Goal: Task Accomplishment & Management: Complete application form

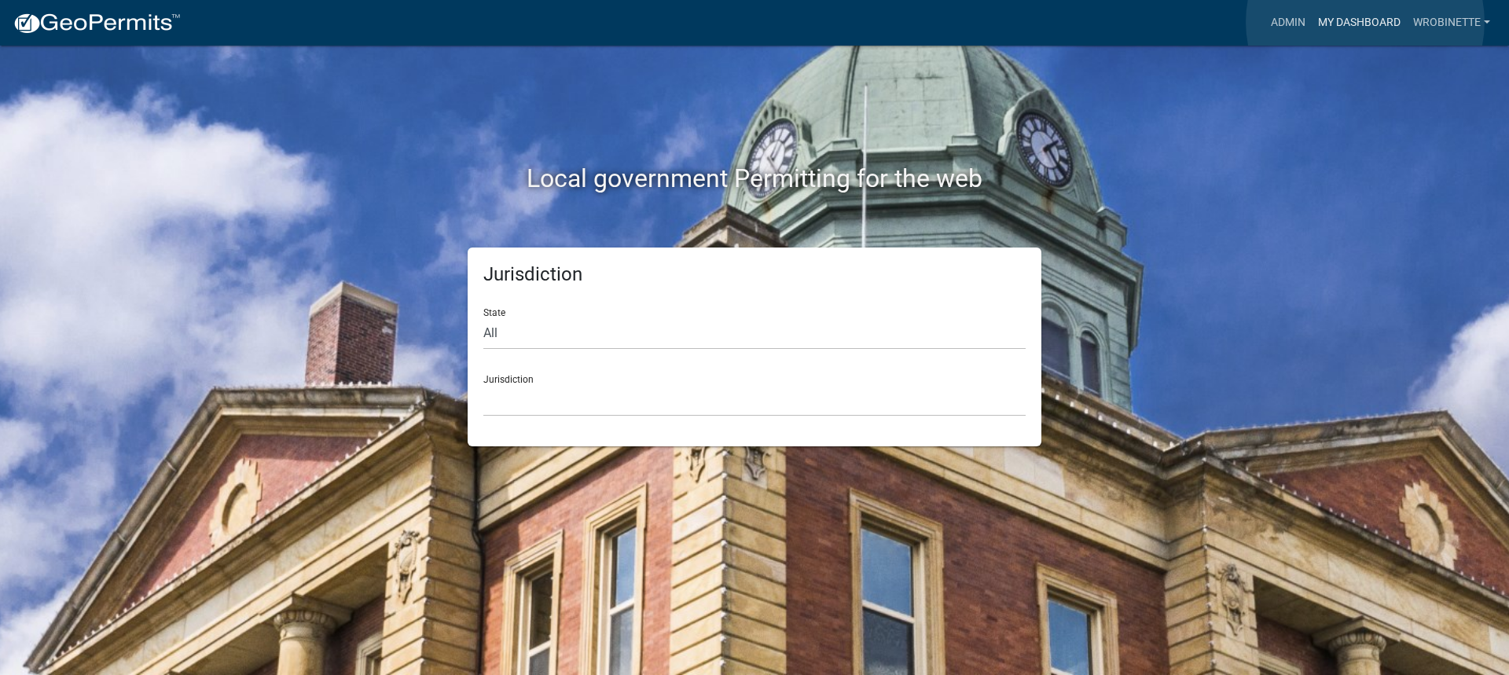
click at [1365, 22] on link "My Dashboard" at bounding box center [1359, 23] width 95 height 30
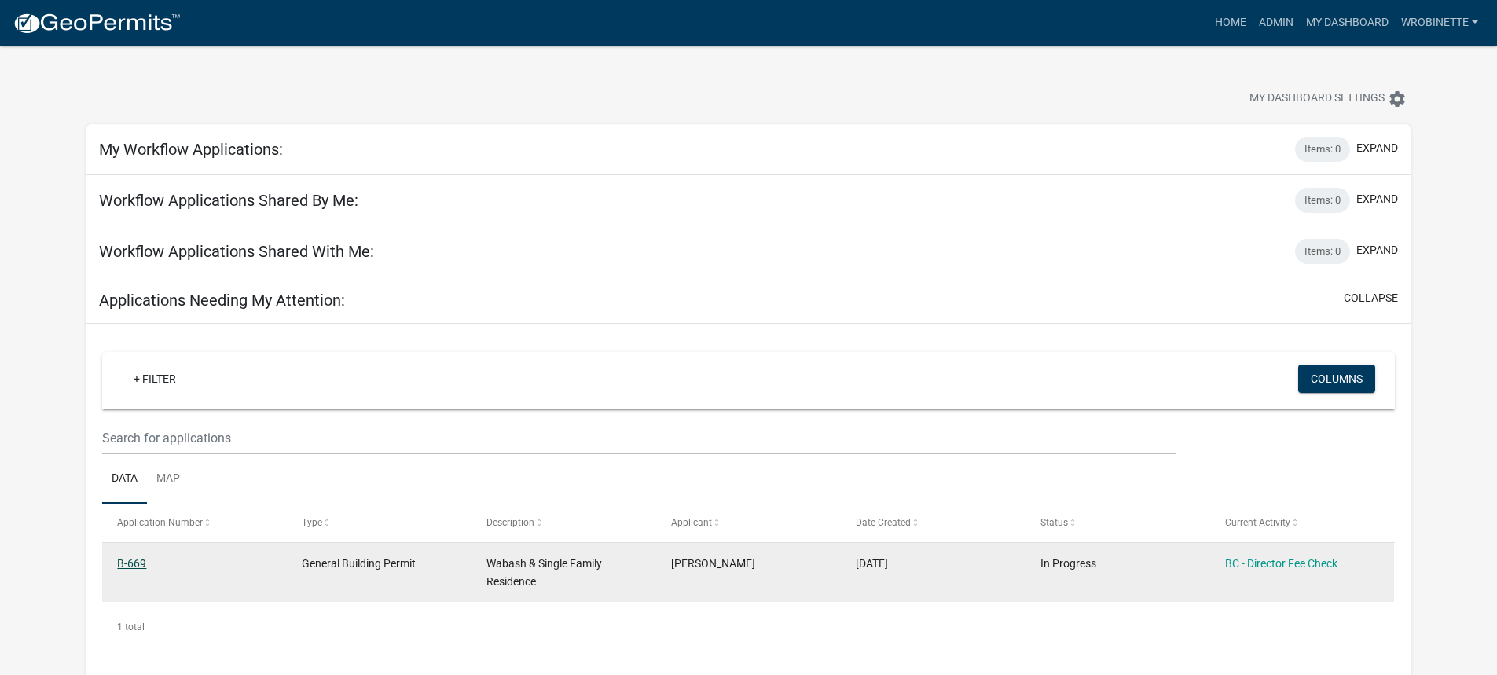
click at [138, 563] on link "B-669" at bounding box center [131, 563] width 29 height 13
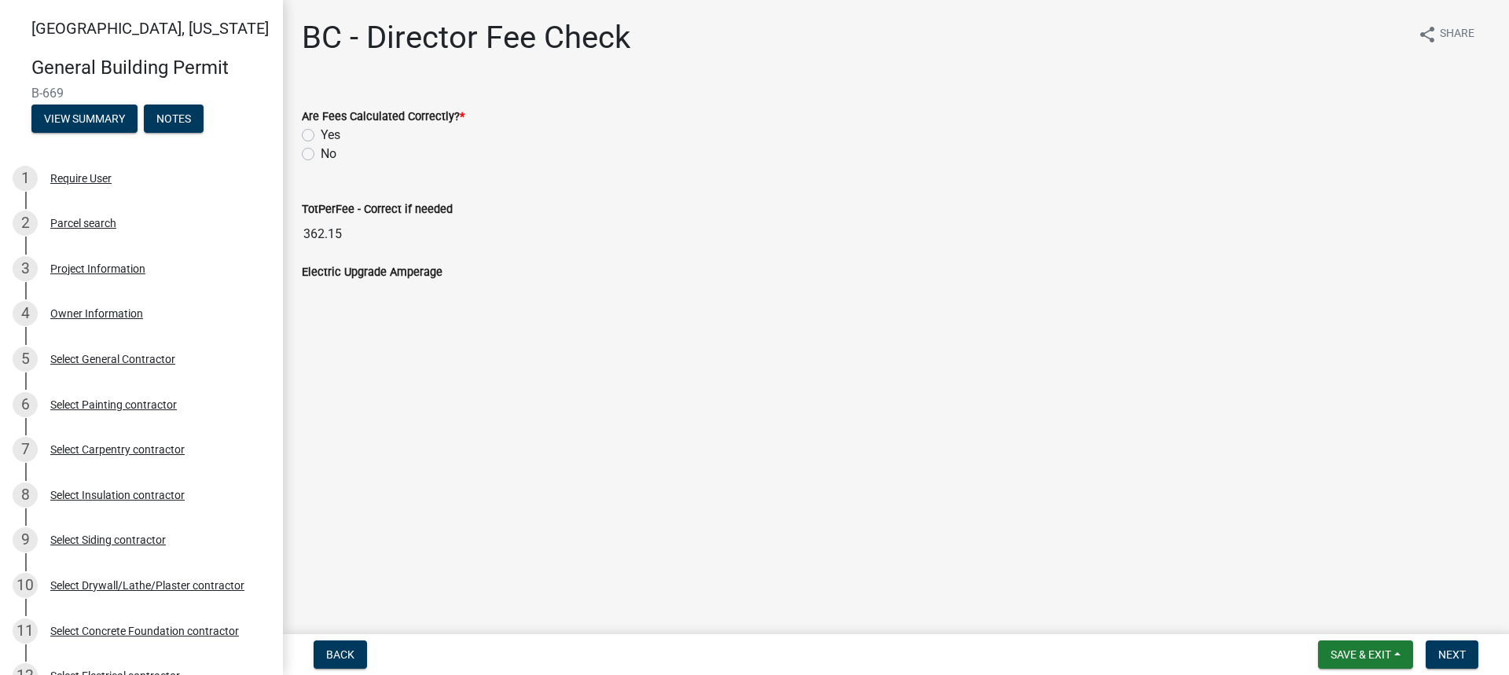
click at [321, 135] on label "Yes" at bounding box center [331, 135] width 20 height 19
click at [321, 135] on input "Yes" at bounding box center [326, 131] width 10 height 10
radio input "true"
click at [1445, 654] on span "Next" at bounding box center [1452, 654] width 28 height 13
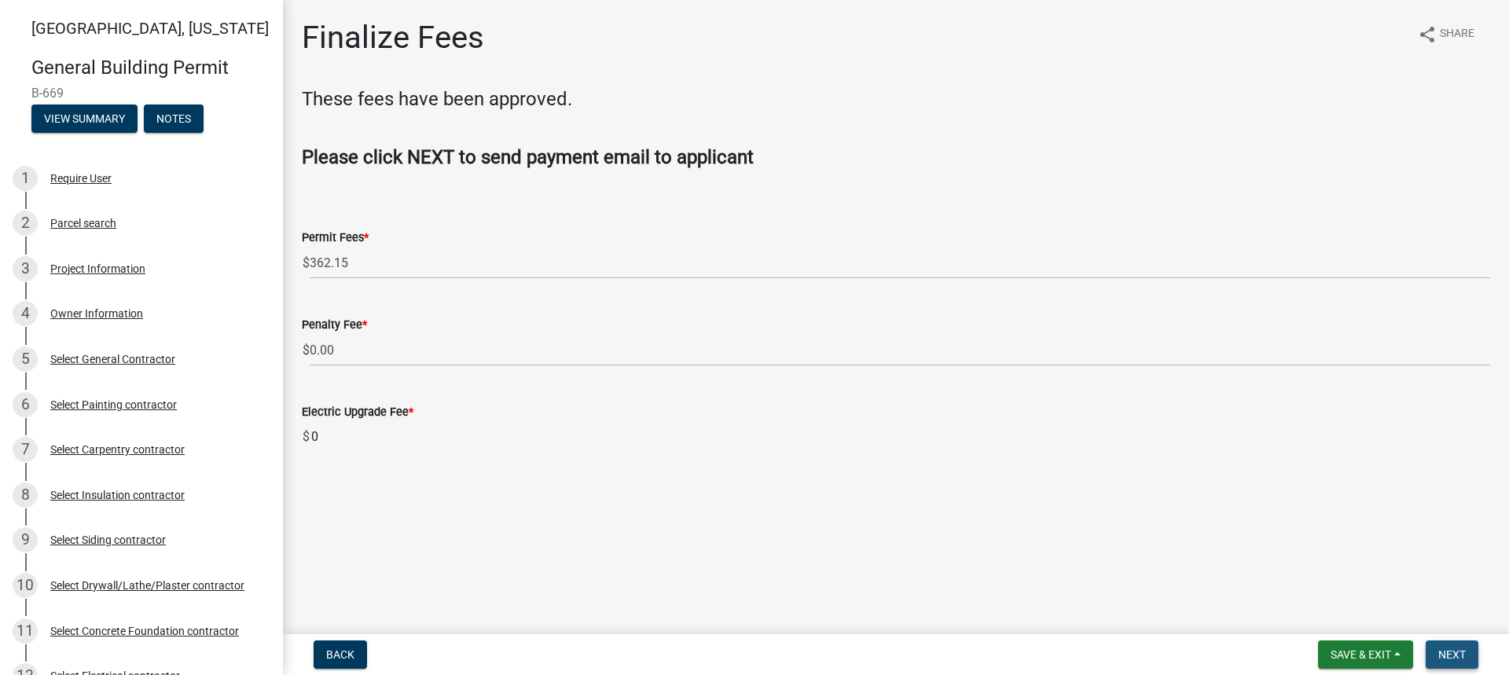
click at [1460, 654] on span "Next" at bounding box center [1452, 654] width 28 height 13
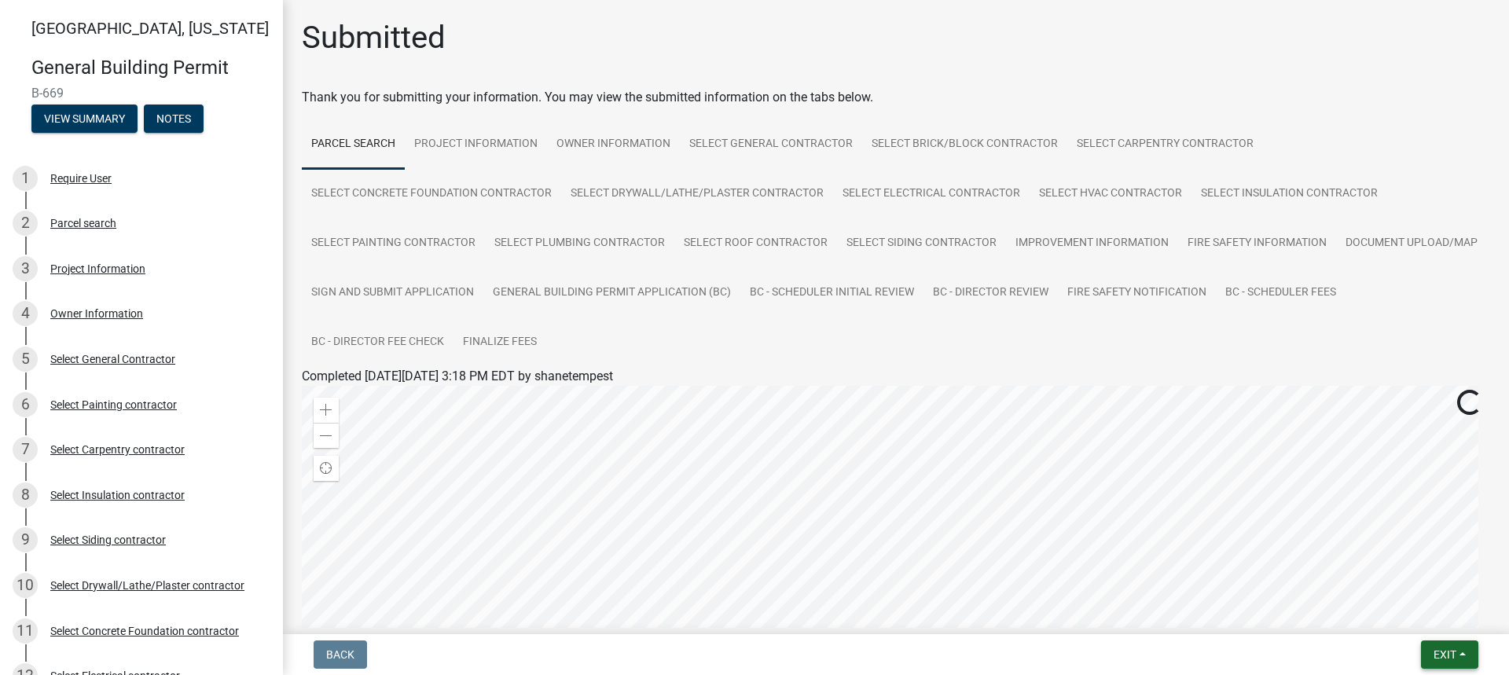
click at [1457, 663] on button "Exit" at bounding box center [1449, 655] width 57 height 28
click at [1412, 612] on button "Save & Exit" at bounding box center [1416, 614] width 126 height 38
